Goal: Transaction & Acquisition: Purchase product/service

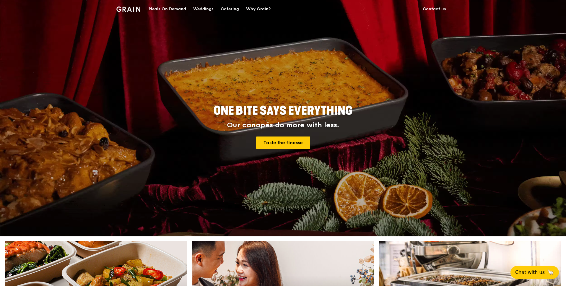
click at [224, 11] on div "Catering" at bounding box center [230, 9] width 18 height 18
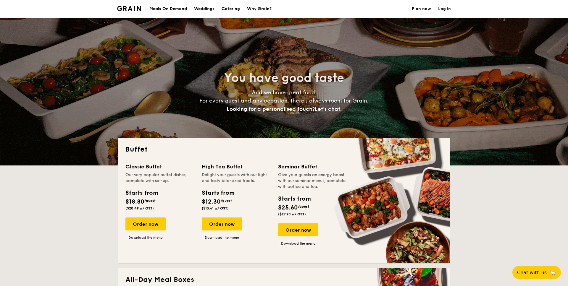
select select
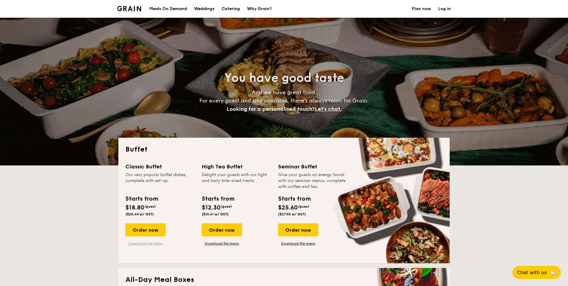
click at [143, 242] on link "Download the menu" at bounding box center [145, 243] width 40 height 5
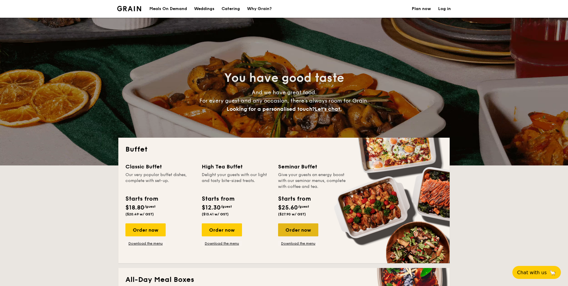
click at [289, 232] on div "Order now" at bounding box center [298, 230] width 40 height 13
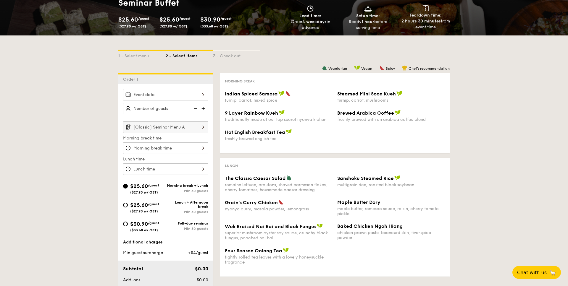
scroll to position [6, 0]
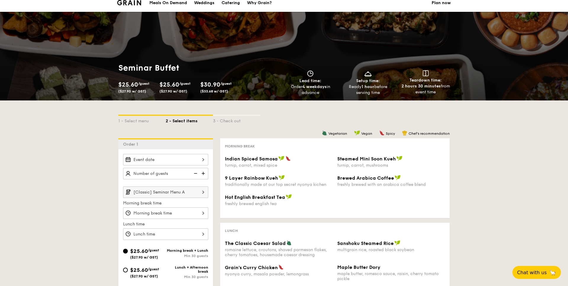
select select
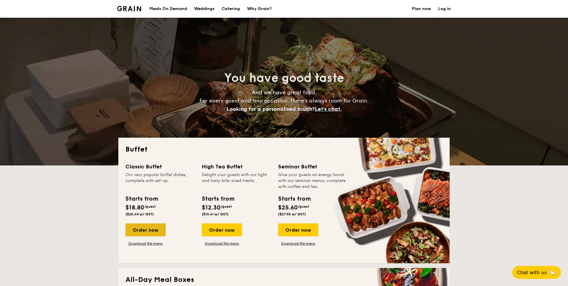
click at [142, 231] on div "Order now" at bounding box center [145, 230] width 40 height 13
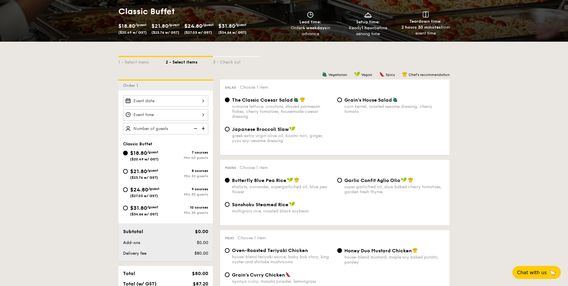
scroll to position [92, 0]
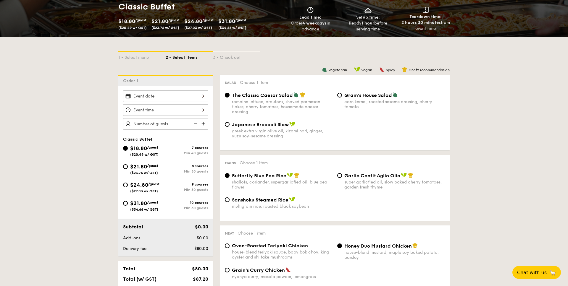
click at [130, 204] on span "$31.80" at bounding box center [138, 203] width 17 height 7
click at [128, 204] on input "$31.80 /guest ($34.66 w/ GST) 10 courses Min 30 guests" at bounding box center [125, 203] width 5 height 5
radio input "true"
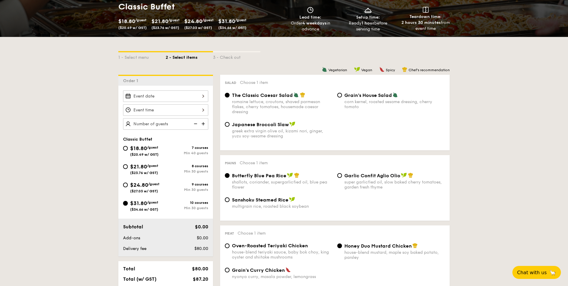
radio input "true"
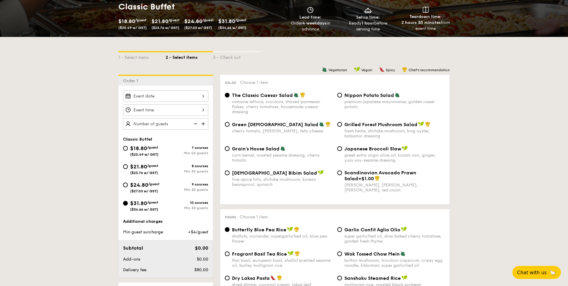
click at [319, 126] on img at bounding box center [321, 124] width 5 height 5
click at [229, 126] on input "Green Goddess Salad cherry tomato, [PERSON_NAME], feta cheese" at bounding box center [227, 124] width 5 height 5
radio input "true"
